Goal: Information Seeking & Learning: Learn about a topic

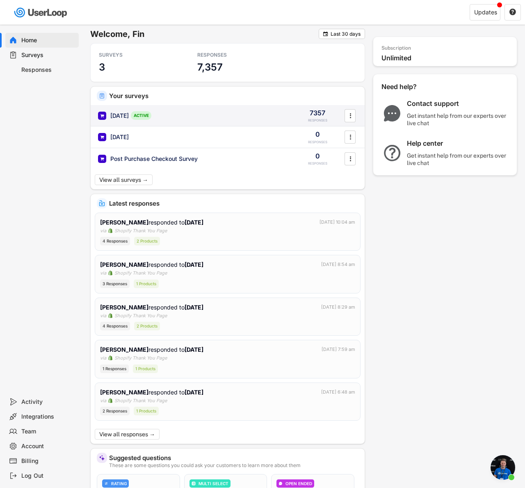
click at [195, 110] on div "[DATE] ACTIVE 7357 RESPONSES " at bounding box center [228, 115] width 274 height 21
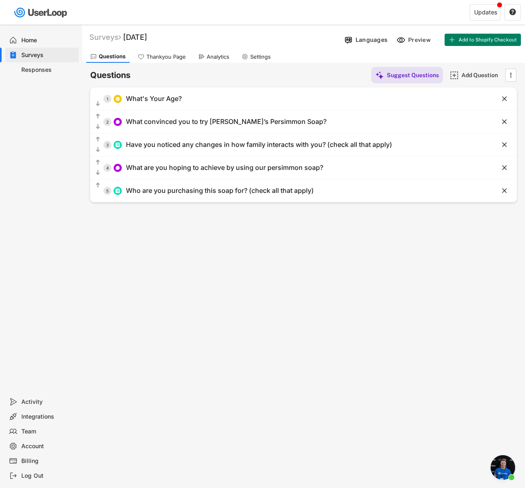
click at [202, 61] on div "Analytics" at bounding box center [213, 56] width 39 height 12
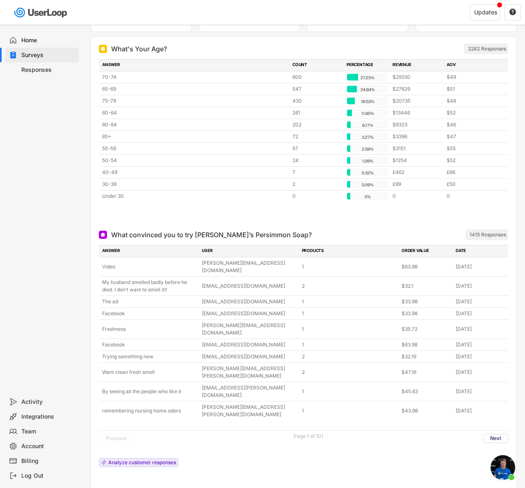
scroll to position [125, 0]
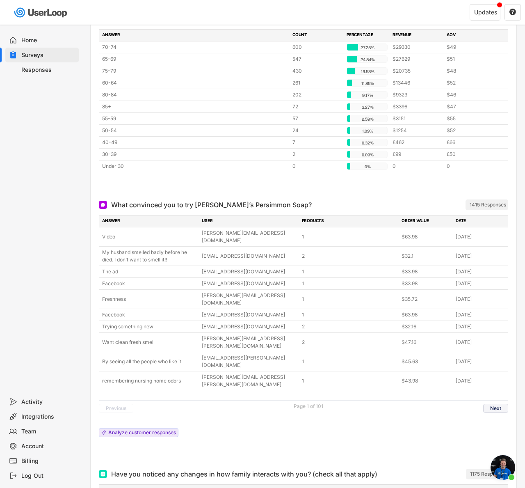
click at [491, 404] on button "Next" at bounding box center [495, 408] width 25 height 9
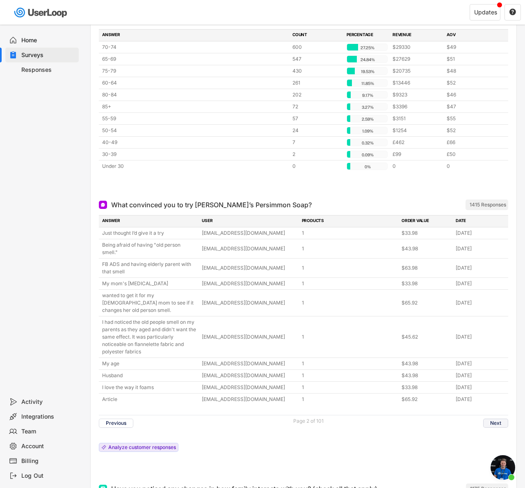
click at [490, 419] on button "Next" at bounding box center [495, 423] width 25 height 9
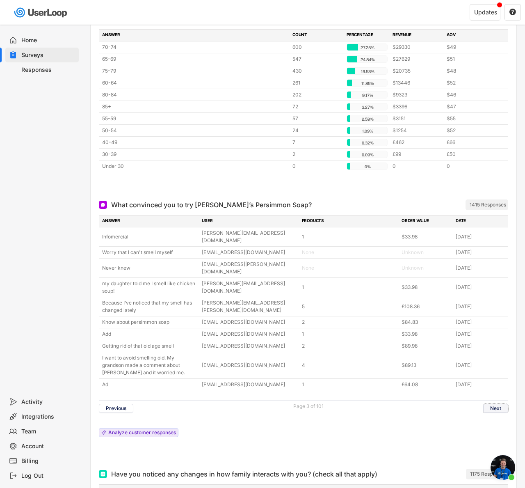
click at [491, 404] on button "Next" at bounding box center [495, 408] width 25 height 9
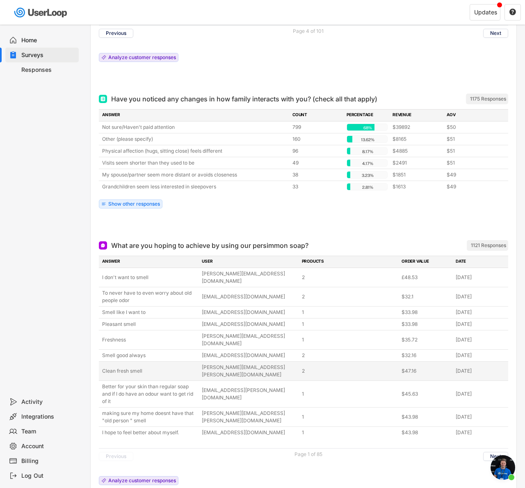
scroll to position [471, 0]
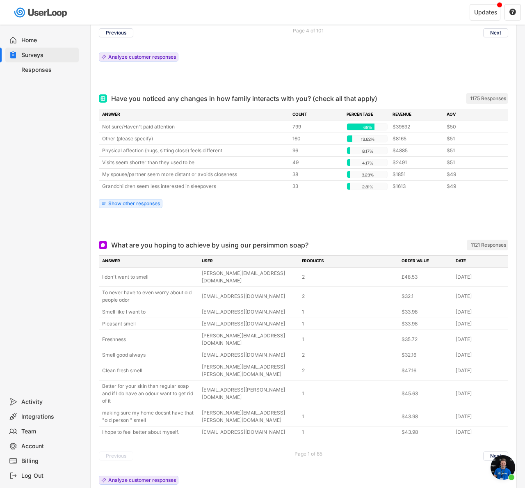
click at [209, 99] on div "Have you noticed any changes in how family interacts with you? (check all that …" at bounding box center [244, 99] width 266 height 10
click at [215, 211] on div "ANSWER COUNT PERCENTAGE REVENUE AOV Not sure/Haven't paid attention 799 68% 68%…" at bounding box center [304, 160] width 410 height 103
click at [148, 203] on div "Show other responses" at bounding box center [134, 203] width 52 height 5
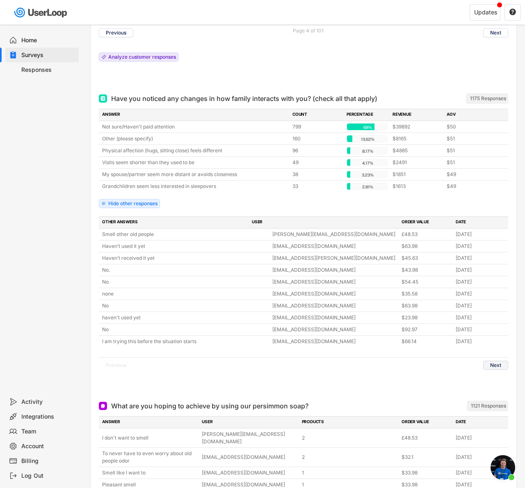
click at [501, 364] on button "Next" at bounding box center [495, 365] width 25 height 9
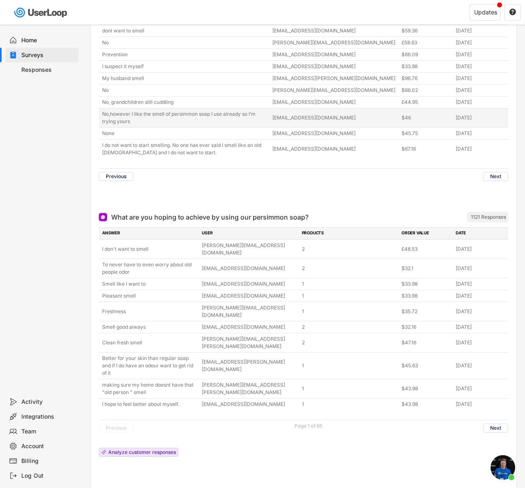
scroll to position [675, 0]
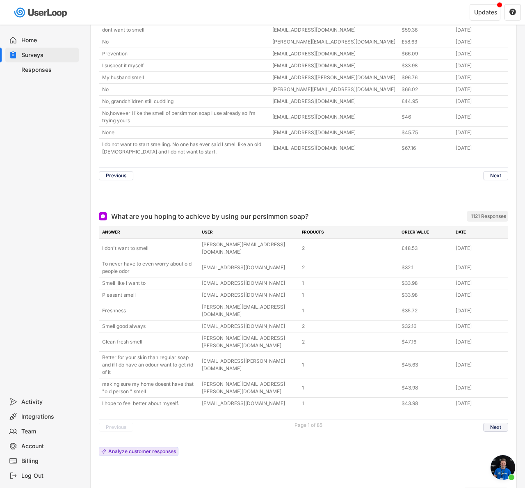
click at [491, 423] on button "Next" at bounding box center [495, 427] width 25 height 9
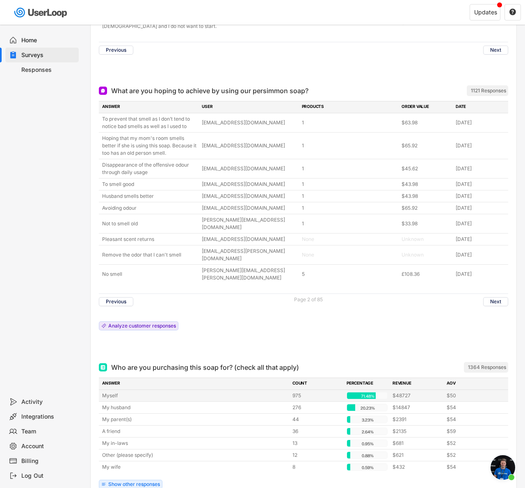
scroll to position [799, 0]
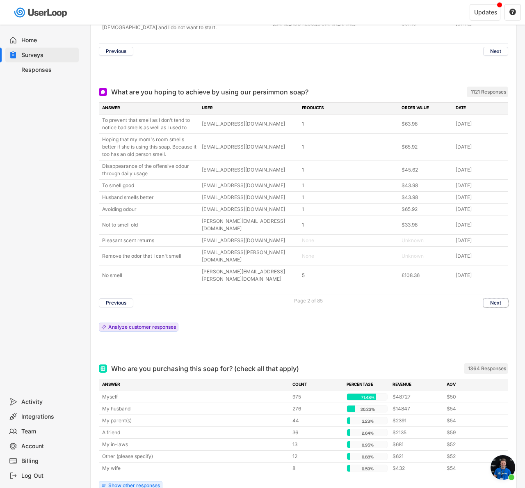
click at [162, 463] on div "My wife [DEMOGRAPHIC_DATA] 0.59% 0.59% $432 $54" at bounding box center [304, 468] width 410 height 11
click at [144, 458] on div "ANSWER COUNT PERCENTAGE REVENUE AOV Myself 975 71.48% 71.48% $48727 $50 My husb…" at bounding box center [304, 436] width 410 height 115
click at [142, 483] on div "Show other responses" at bounding box center [134, 485] width 52 height 5
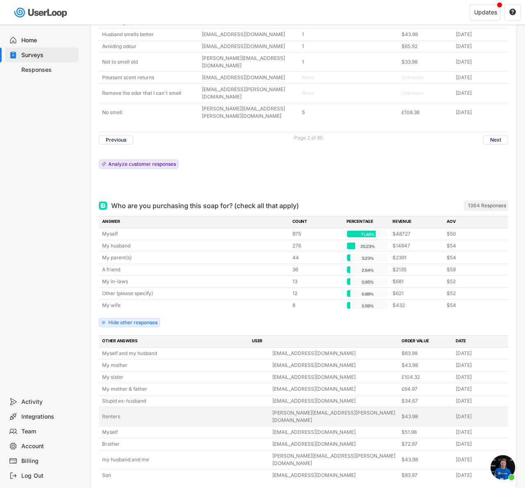
scroll to position [991, 0]
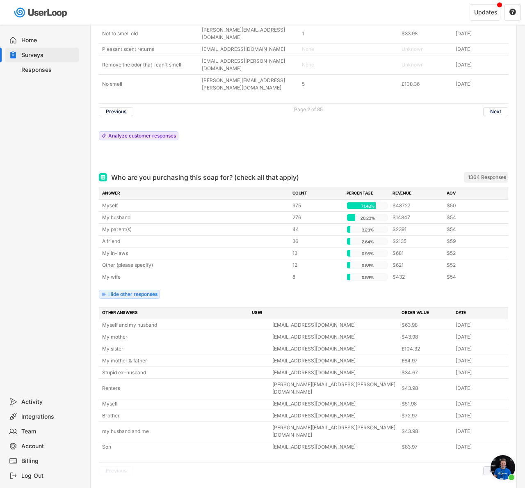
click at [501, 466] on button "Next" at bounding box center [495, 470] width 25 height 9
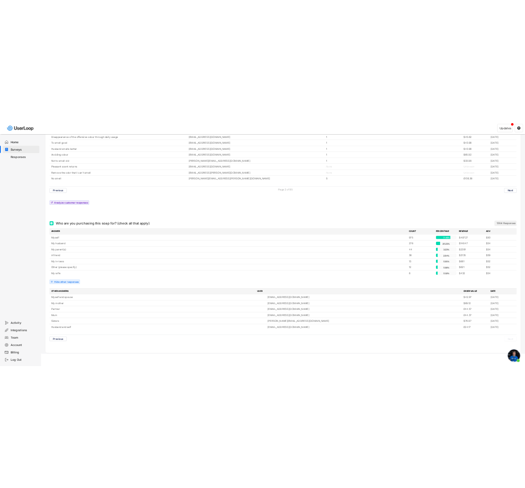
scroll to position [943, 0]
